Goal: Transaction & Acquisition: Purchase product/service

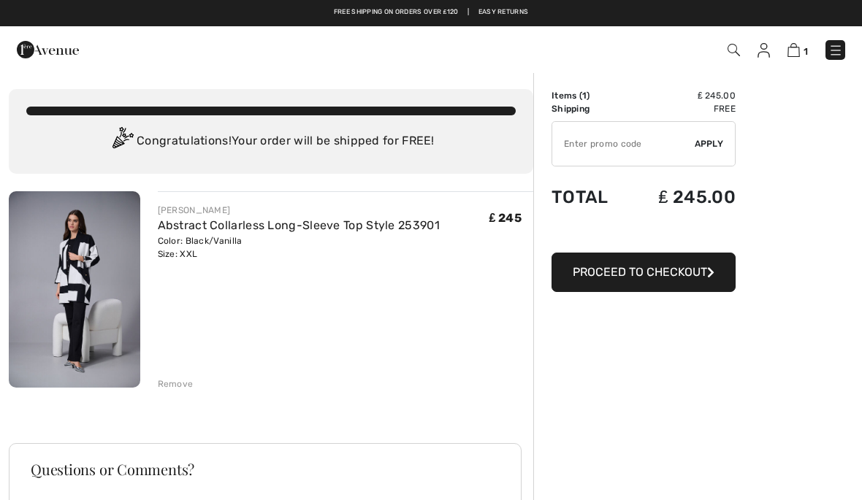
click at [635, 281] on button "Proceed to Checkout" at bounding box center [643, 272] width 184 height 39
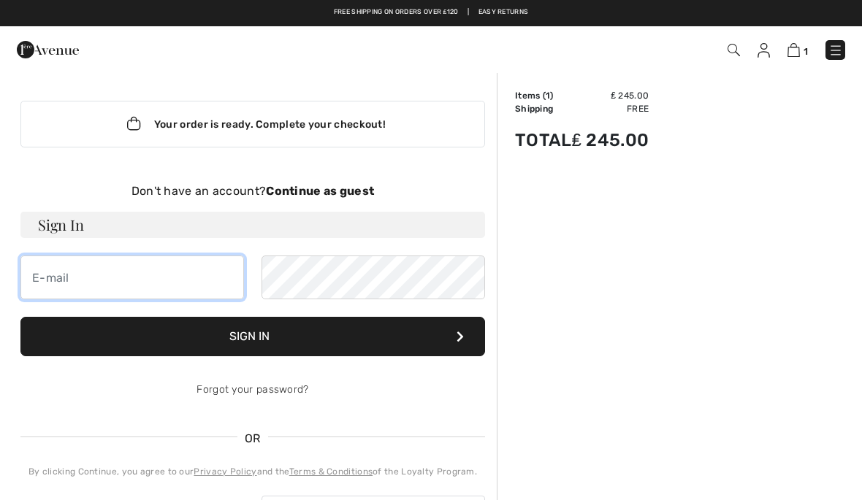
click at [56, 288] on input "email" at bounding box center [132, 278] width 224 height 44
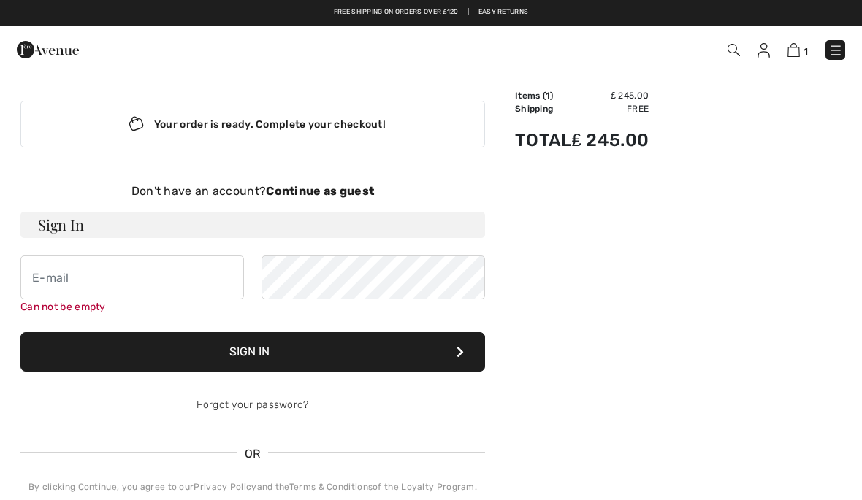
type input "[PERSON_NAME][EMAIL_ADDRESS][DOMAIN_NAME]"
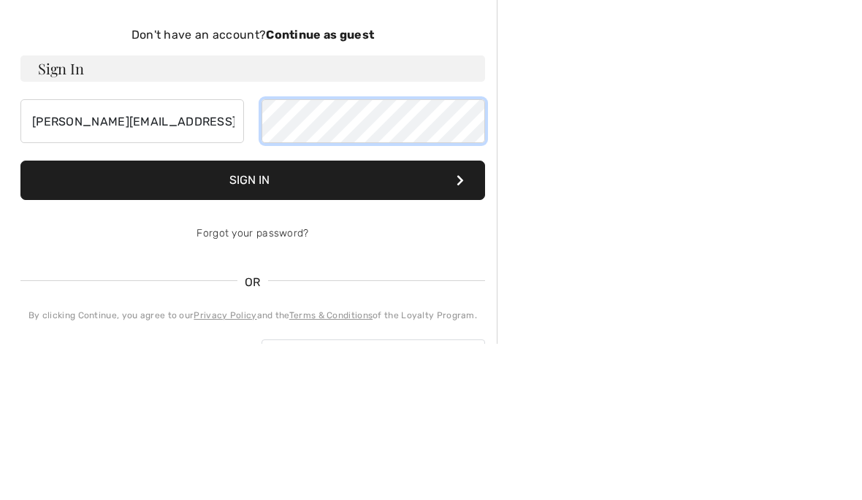
scroll to position [156, 0]
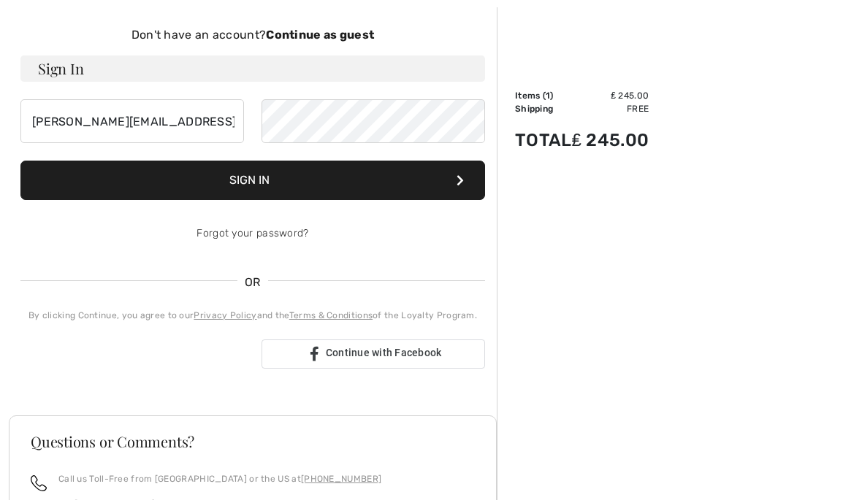
click at [338, 36] on strong "Continue as guest" at bounding box center [320, 35] width 108 height 14
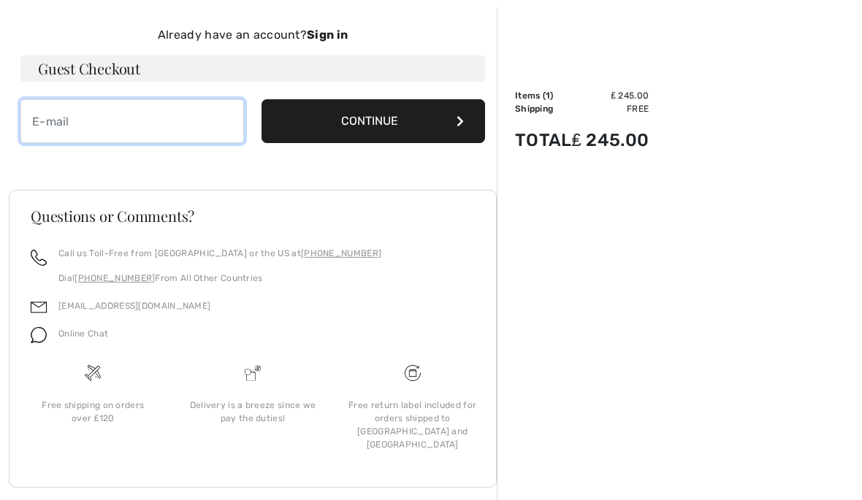
click at [34, 129] on input "email" at bounding box center [132, 121] width 224 height 44
click at [102, 126] on input "lesley.bcuklamd2@" at bounding box center [132, 121] width 224 height 44
click at [212, 123] on input "lesley.bucklamd2@gmail.com@" at bounding box center [132, 121] width 224 height 44
type input "lesley.bucklamd2@gmail.com"
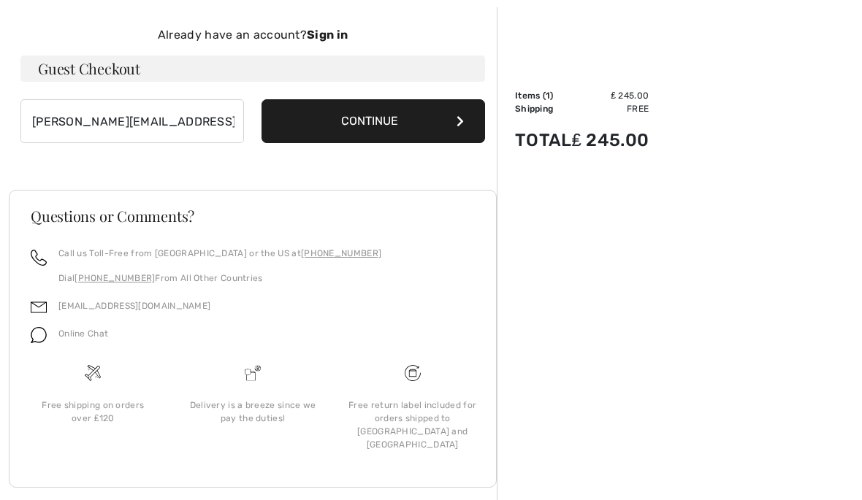
click at [397, 123] on button "Continue" at bounding box center [374, 121] width 224 height 44
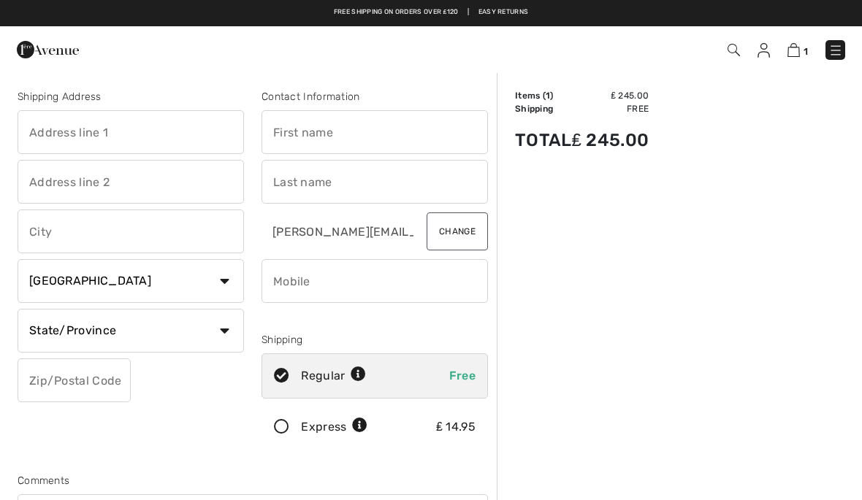
click at [45, 134] on input "text" at bounding box center [131, 132] width 226 height 44
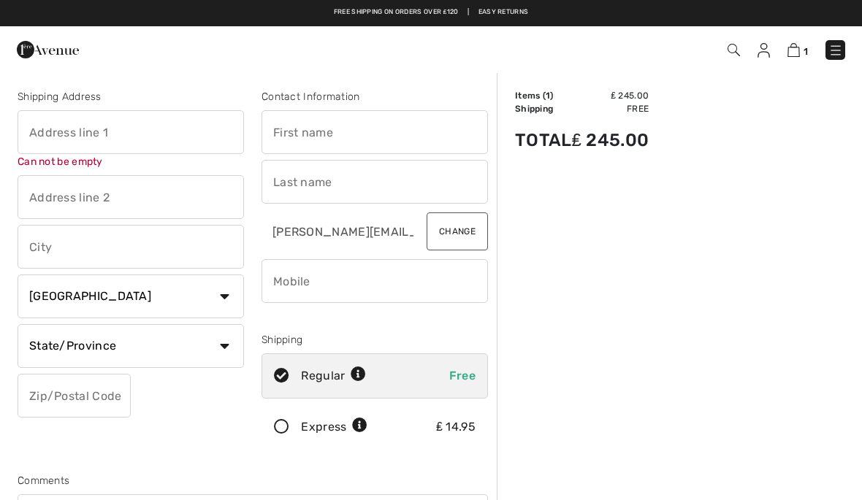
type input "Lesley"
type input "14 Meadway"
type input "Romford"
type input "RM2 5NU"
type input "Buckland"
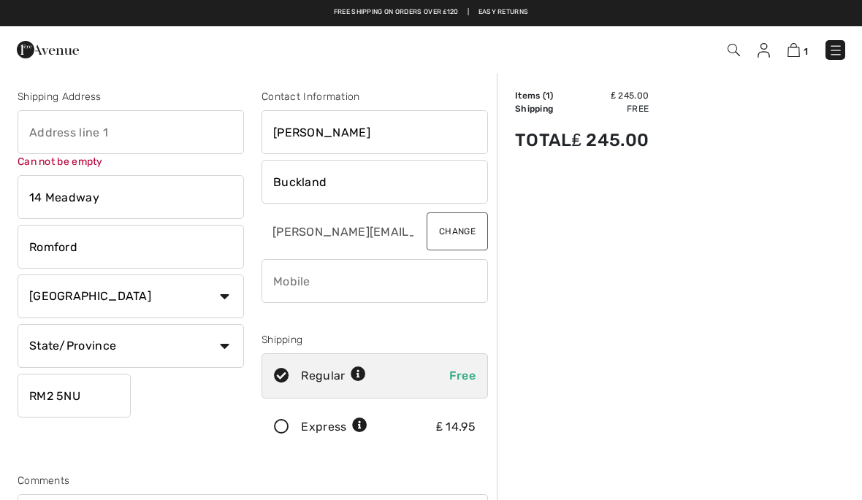
type input "14 Meadway"
click at [227, 298] on select "Country Canada United States Afghanistan Aland Islands Albania Algeria American…" at bounding box center [131, 297] width 226 height 44
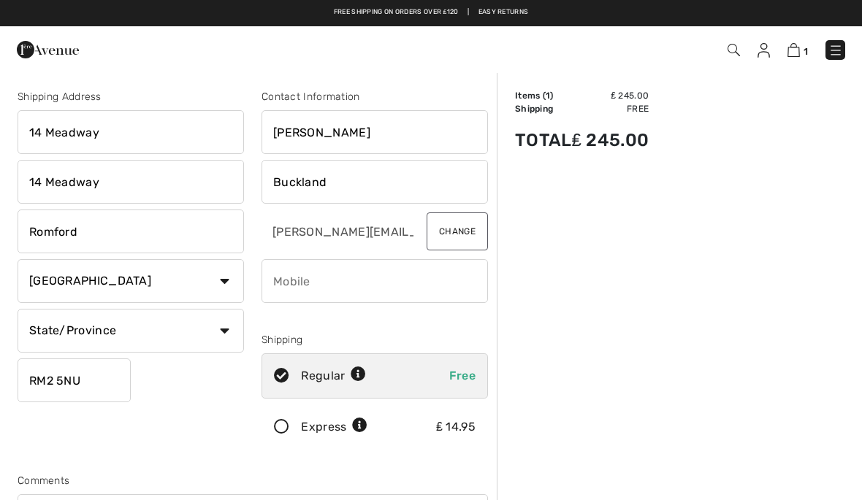
select select "GB"
click at [49, 337] on input "text" at bounding box center [131, 331] width 226 height 44
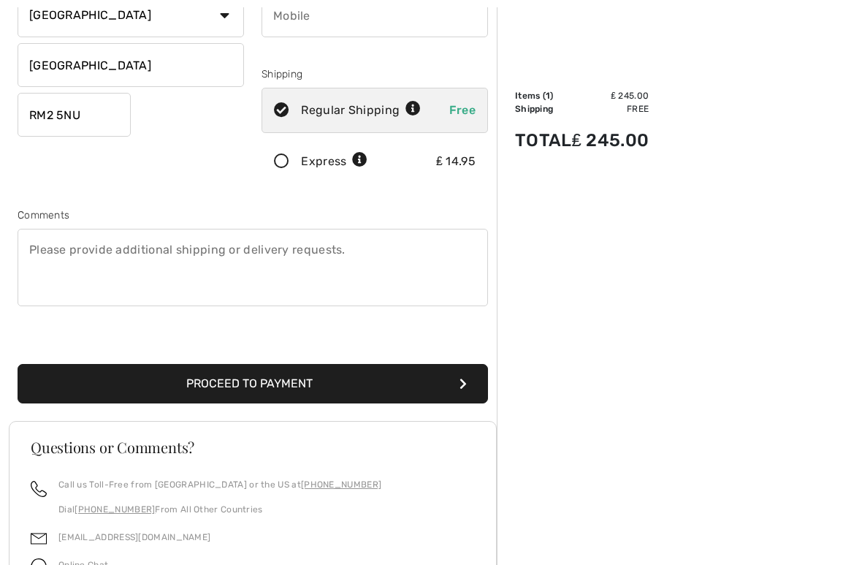
scroll to position [267, 0]
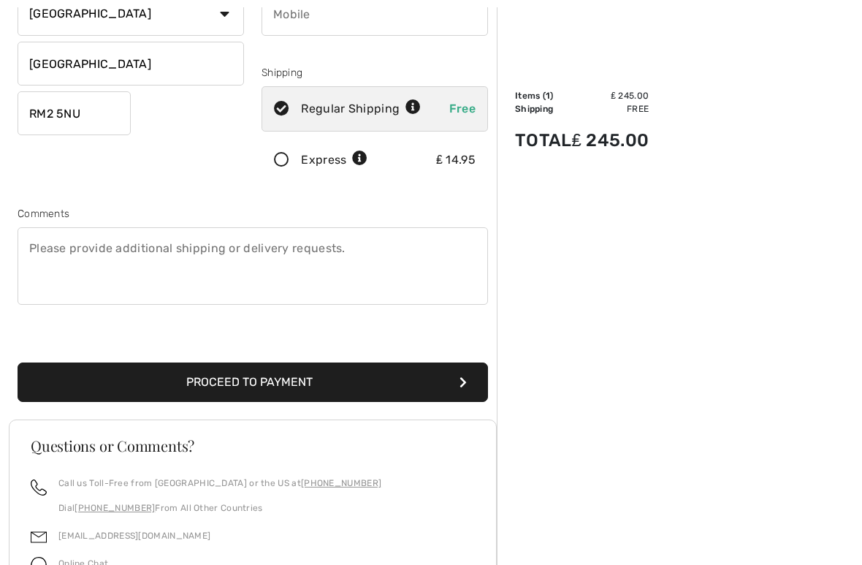
type input "Essex"
click at [45, 244] on textarea at bounding box center [253, 265] width 470 height 77
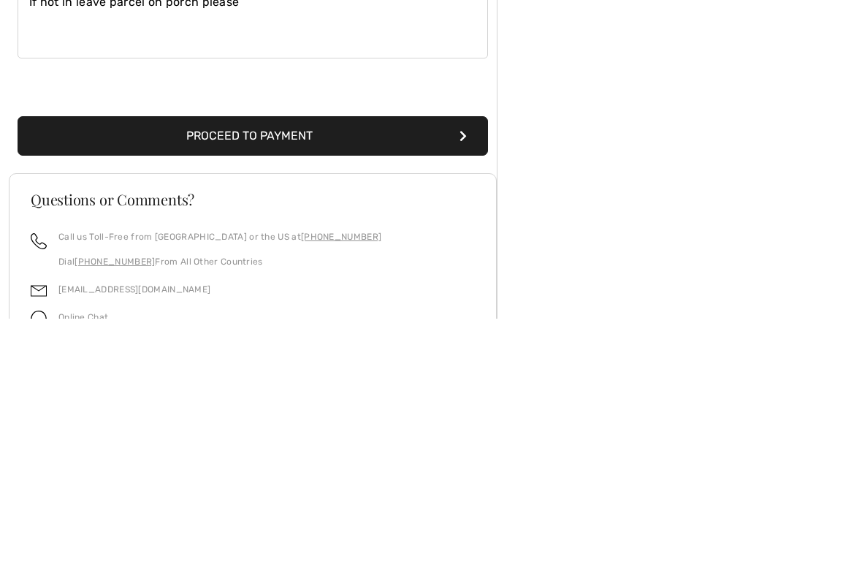
type textarea "If not in leave parcel on porch please"
click at [420, 363] on button "Proceed to Payment" at bounding box center [253, 382] width 470 height 39
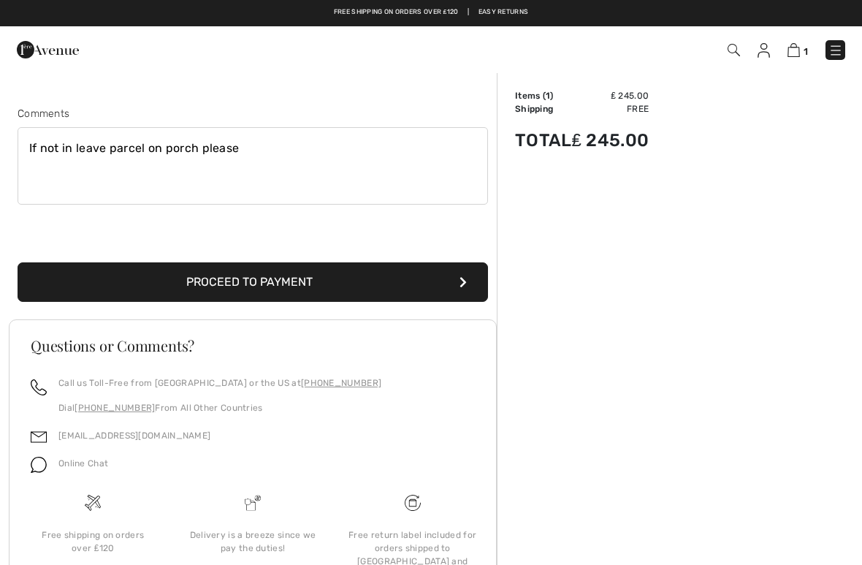
scroll to position [154, 0]
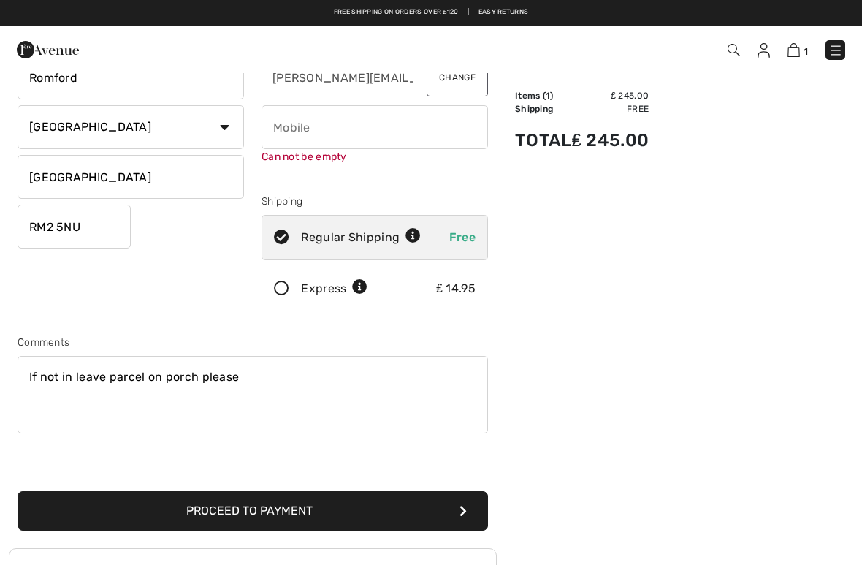
click at [274, 137] on input "phone" at bounding box center [375, 127] width 226 height 44
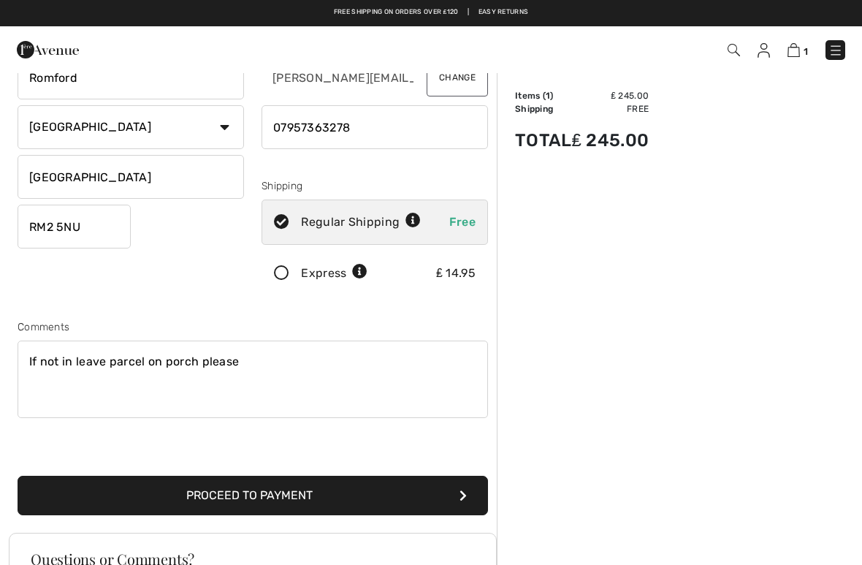
type input "07957363278"
click at [359, 500] on button "Proceed to Payment" at bounding box center [253, 495] width 470 height 39
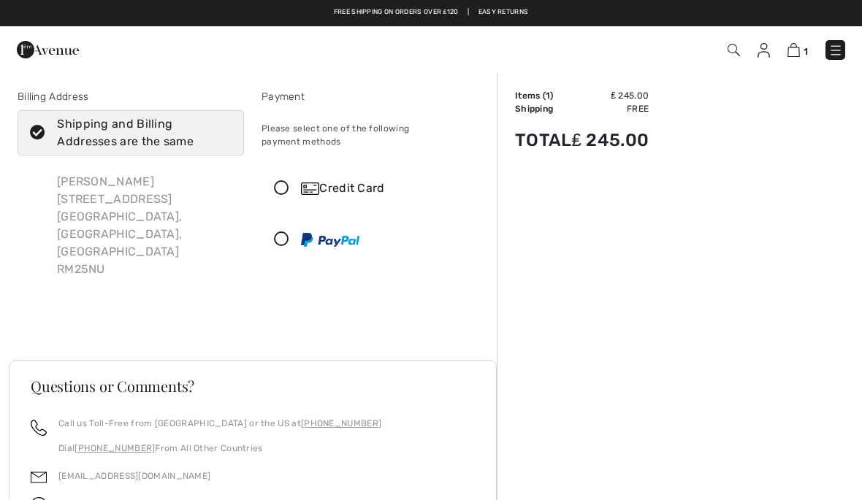
click at [334, 180] on div "Credit Card" at bounding box center [389, 189] width 177 height 18
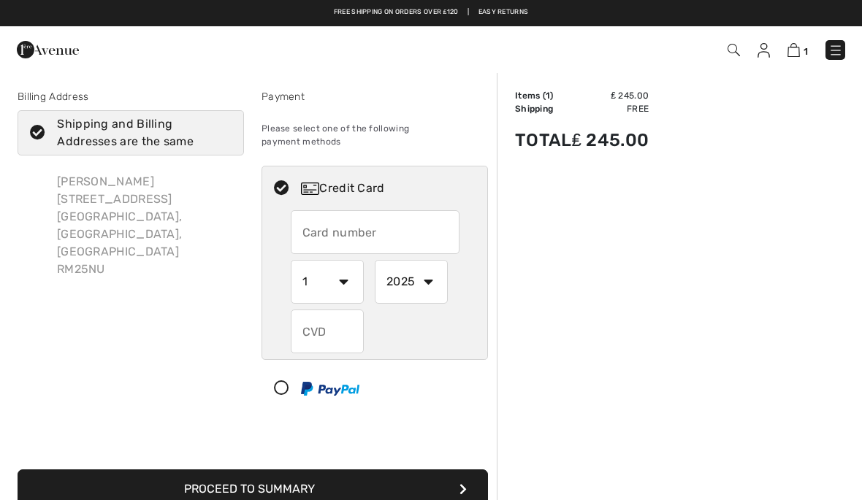
click at [302, 224] on input "text" at bounding box center [375, 232] width 169 height 44
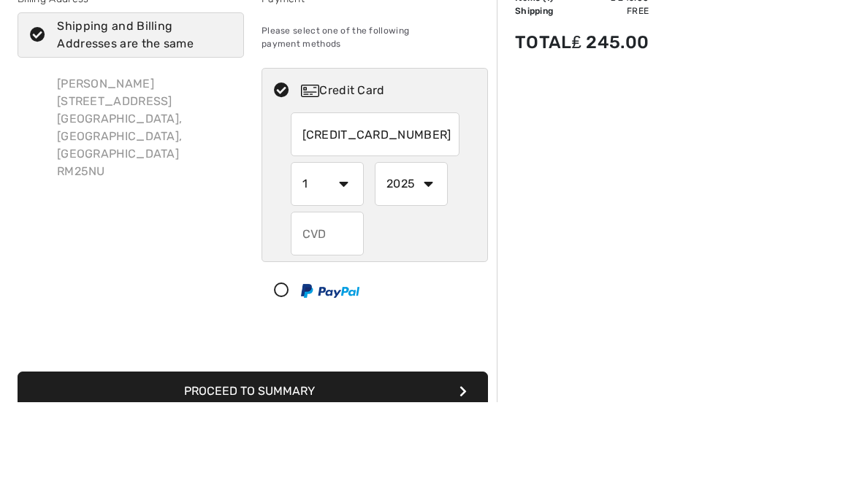
type input "[CREDIT_CARD_NUMBER]"
click at [351, 260] on select "1 2 3 4 5 6 7 8 9 10 11 12" at bounding box center [327, 282] width 73 height 44
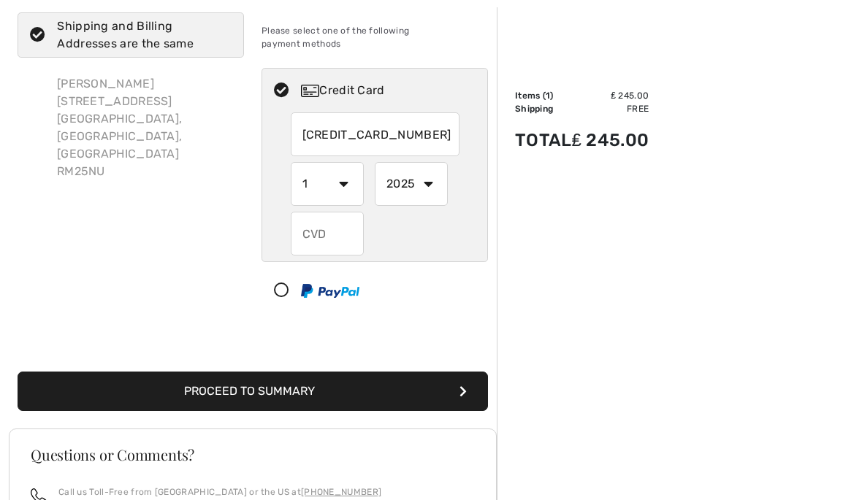
select select "4"
click at [432, 175] on select "2025 2026 2027 2028 2029 2030 2031 2032 2033 2034 2035" at bounding box center [411, 184] width 73 height 44
select select "2028"
click at [324, 224] on input "text" at bounding box center [327, 234] width 73 height 44
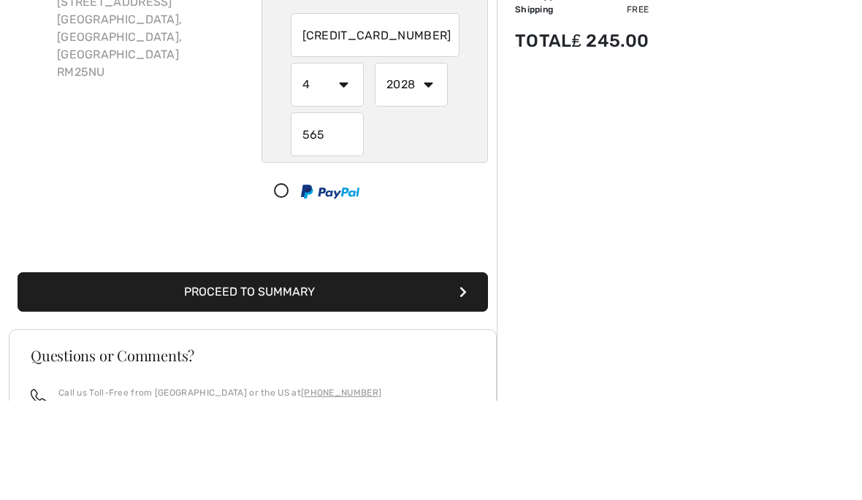
scroll to position [197, 0]
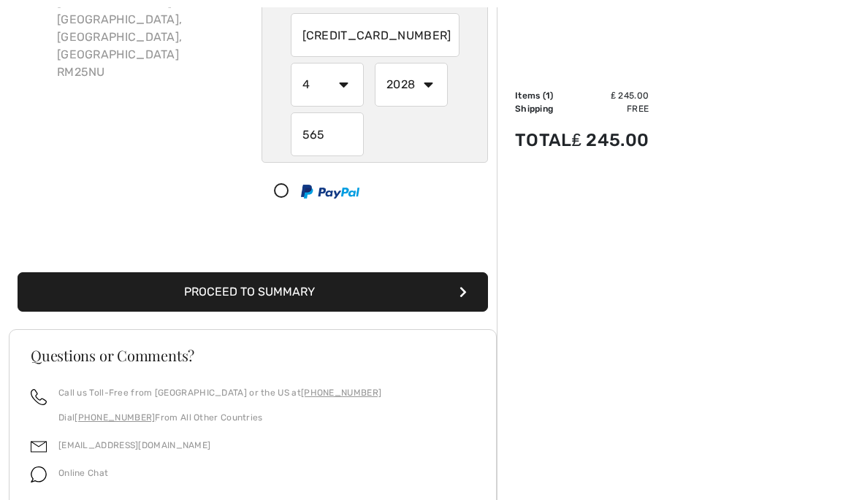
type input "565"
click at [390, 276] on button "Proceed to Summary" at bounding box center [253, 291] width 470 height 39
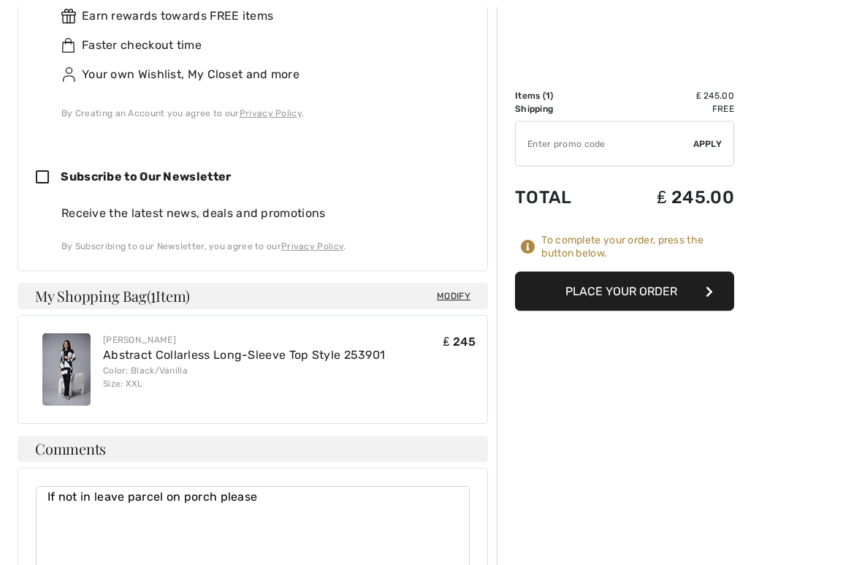
scroll to position [840, 0]
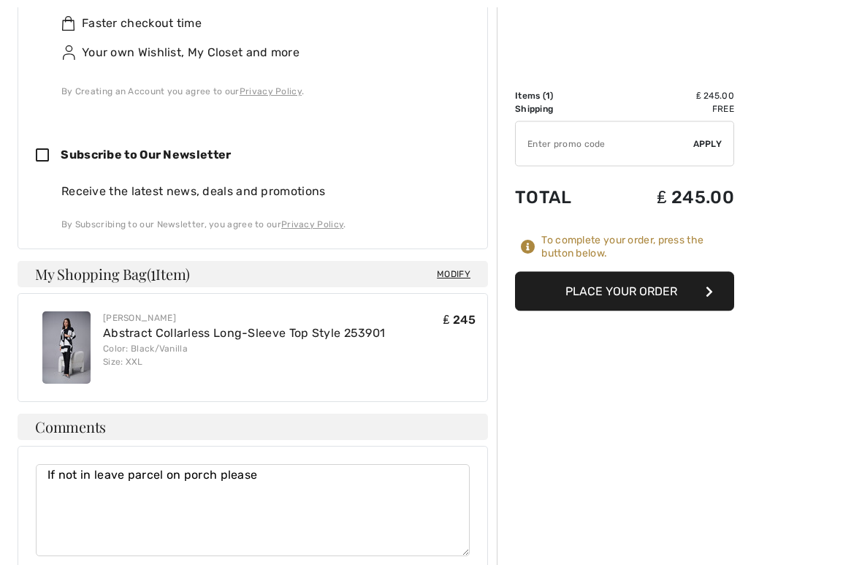
click at [652, 294] on button "Place Your Order" at bounding box center [624, 291] width 219 height 39
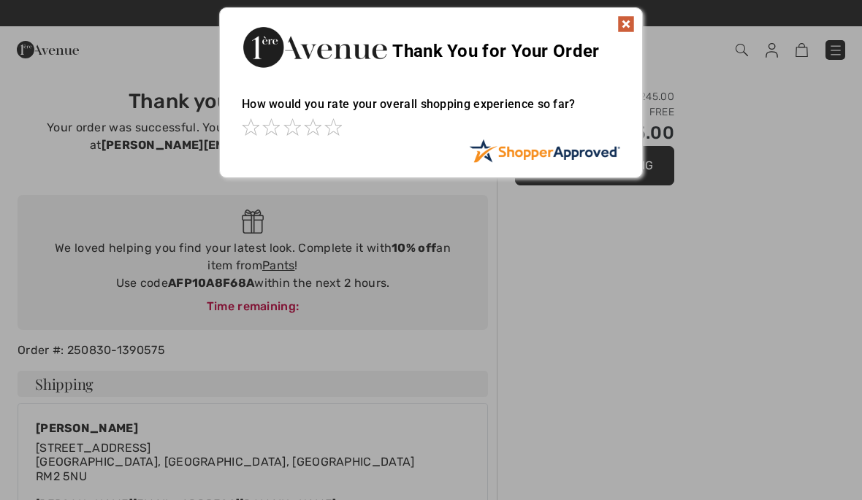
click at [617, 20] on img at bounding box center [626, 24] width 18 height 18
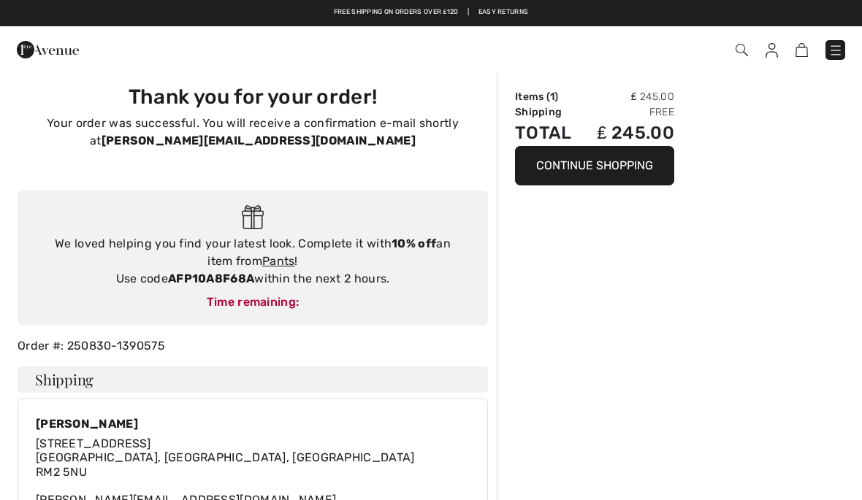
scroll to position [1, 0]
